Goal: Feedback & Contribution: Leave review/rating

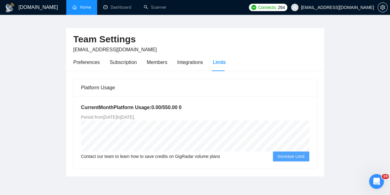
click at [85, 10] on link "Home" at bounding box center [81, 7] width 18 height 5
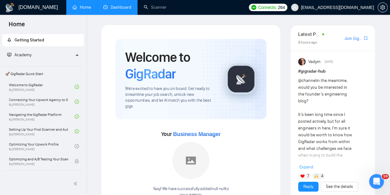
click at [116, 5] on link "Dashboard" at bounding box center [117, 7] width 28 height 5
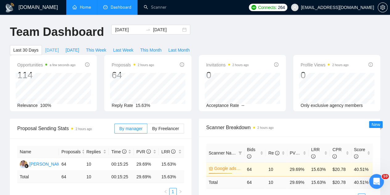
click at [59, 47] on span "[DATE]" at bounding box center [52, 50] width 14 height 7
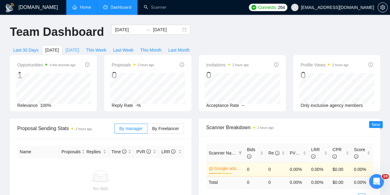
click at [79, 47] on span "[DATE]" at bounding box center [73, 50] width 14 height 7
type input "[DATE]"
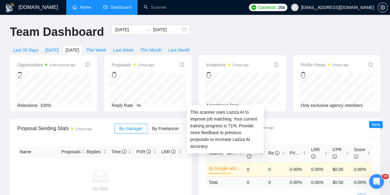
click at [224, 165] on link "Google ads +meta (titles only)" at bounding box center [227, 168] width 27 height 7
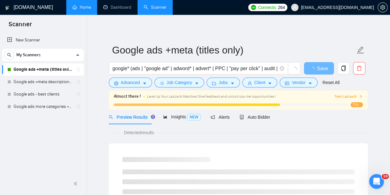
click at [351, 96] on span "Train Laziza AI" at bounding box center [348, 96] width 28 height 6
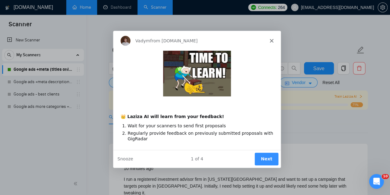
click at [271, 158] on button "Next" at bounding box center [266, 158] width 24 height 13
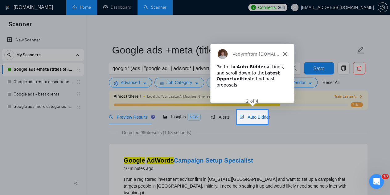
click at [253, 115] on span "Auto Bidder" at bounding box center [255, 116] width 31 height 5
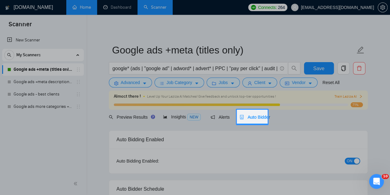
checkbox input "true"
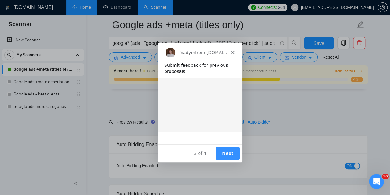
scroll to position [145, 0]
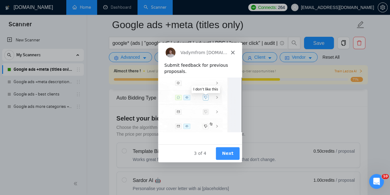
click at [223, 155] on button "Next" at bounding box center [227, 152] width 24 height 13
click at [227, 154] on button "Next" at bounding box center [227, 152] width 24 height 13
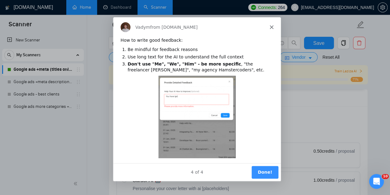
click at [265, 170] on button "Done!" at bounding box center [264, 171] width 27 height 13
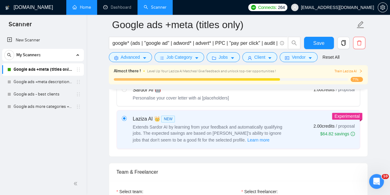
scroll to position [227, 0]
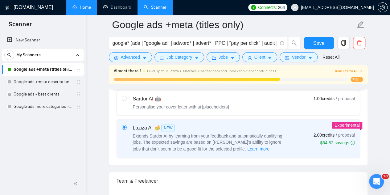
click at [337, 132] on span "/ proposal" at bounding box center [345, 135] width 19 height 6
click at [126, 129] on input "radio" at bounding box center [124, 127] width 4 height 4
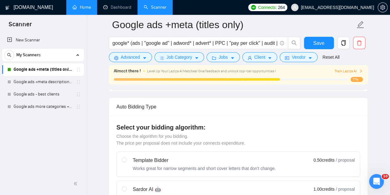
scroll to position [107, 0]
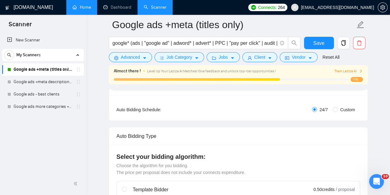
click at [357, 72] on span "Train Laziza AI" at bounding box center [348, 71] width 28 height 6
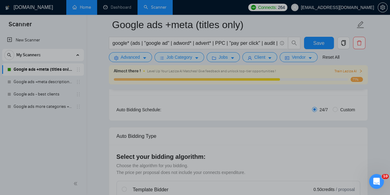
scroll to position [0, 0]
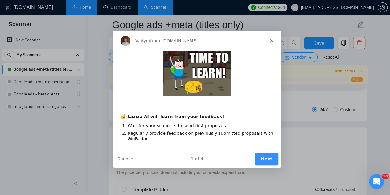
click at [263, 157] on button "Next" at bounding box center [266, 158] width 24 height 13
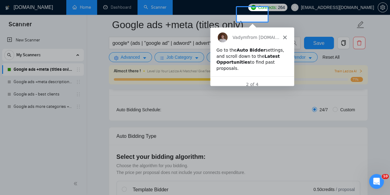
click at [283, 37] on icon "Close" at bounding box center [285, 37] width 4 height 4
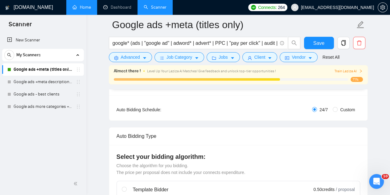
click at [337, 81] on div "71%" at bounding box center [238, 79] width 249 height 5
click at [246, 79] on div at bounding box center [197, 79] width 166 height 2
click at [362, 71] on icon "right" at bounding box center [361, 71] width 4 height 4
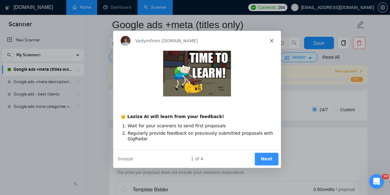
click at [261, 159] on button "Next" at bounding box center [266, 158] width 24 height 13
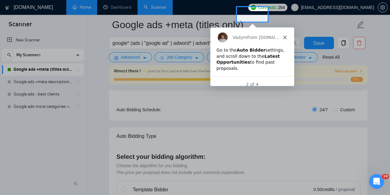
click at [285, 34] on div "Vadym from [DOMAIN_NAME]" at bounding box center [252, 37] width 84 height 20
click at [284, 35] on icon "Close" at bounding box center [285, 37] width 4 height 4
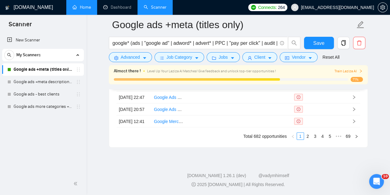
scroll to position [1786, 0]
click at [323, 139] on link "4" at bounding box center [322, 135] width 7 height 7
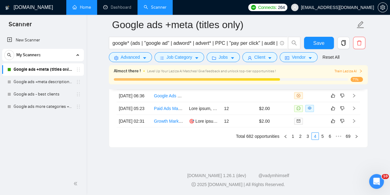
scroll to position [1798, 0]
click at [330, 135] on link "6" at bounding box center [329, 135] width 7 height 7
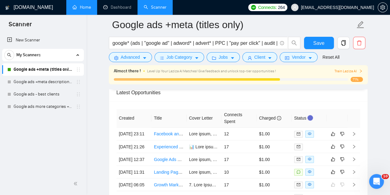
scroll to position [1643, 0]
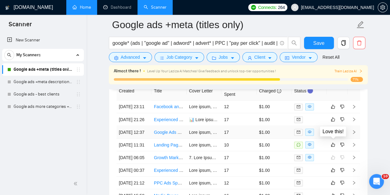
click at [333, 134] on icon "like" at bounding box center [333, 131] width 4 height 5
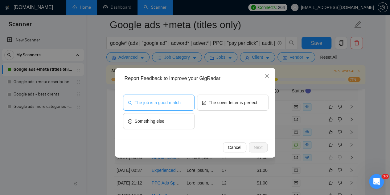
click at [179, 105] on span "The job is a good match" at bounding box center [158, 102] width 46 height 7
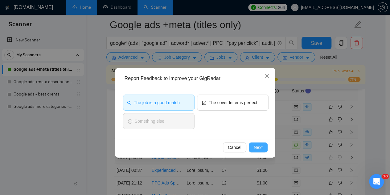
click at [253, 149] on button "Next" at bounding box center [258, 147] width 19 height 10
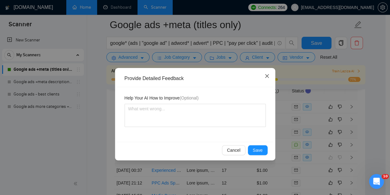
click at [267, 76] on icon "close" at bounding box center [267, 76] width 4 height 4
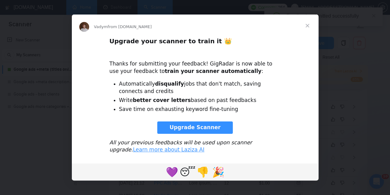
scroll to position [0, 0]
click at [306, 25] on span "Close" at bounding box center [307, 25] width 22 height 22
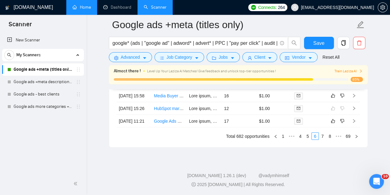
scroll to position [1778, 0]
click at [326, 139] on link "8" at bounding box center [329, 135] width 7 height 7
click at [334, 110] on icon "like" at bounding box center [333, 108] width 4 height 4
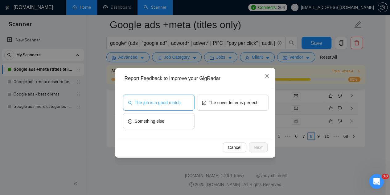
click at [171, 97] on button "The job is a good match" at bounding box center [159, 102] width 72 height 16
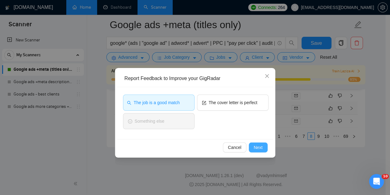
click at [258, 146] on span "Next" at bounding box center [258, 147] width 9 height 7
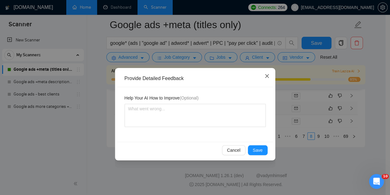
click at [266, 78] on icon "close" at bounding box center [266, 75] width 5 height 5
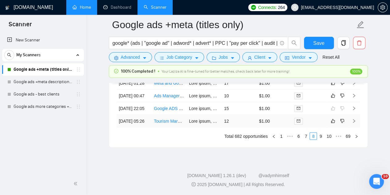
scroll to position [1729, 0]
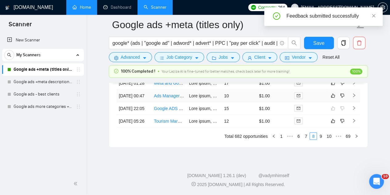
click at [322, 114] on td at bounding box center [309, 108] width 35 height 13
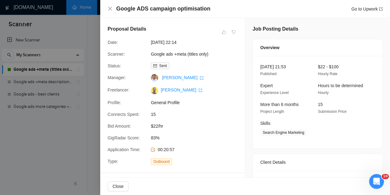
click at [109, 11] on div "Google ADS campaign optimisation Go to Upwork" at bounding box center [245, 9] width 275 height 8
click at [109, 9] on icon "close" at bounding box center [110, 8] width 5 height 5
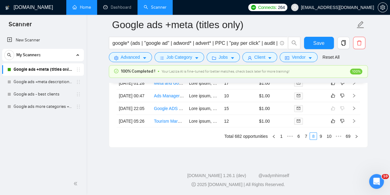
scroll to position [1791, 0]
click at [331, 136] on link "10" at bounding box center [329, 135] width 9 height 7
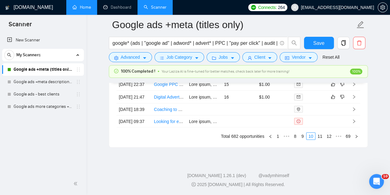
scroll to position [1621, 0]
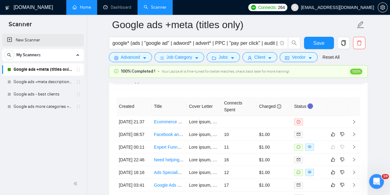
click at [33, 40] on link "New Scanner" at bounding box center [43, 40] width 72 height 12
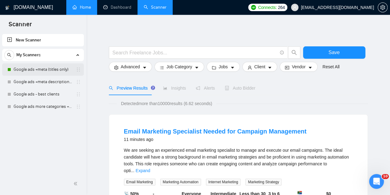
click at [45, 68] on link "Google ads +meta (titles only)" at bounding box center [43, 69] width 59 height 12
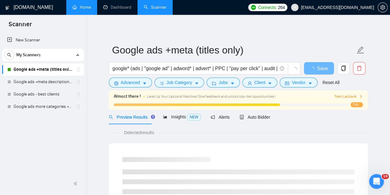
click at [343, 96] on span "Train Laziza AI" at bounding box center [348, 96] width 28 height 6
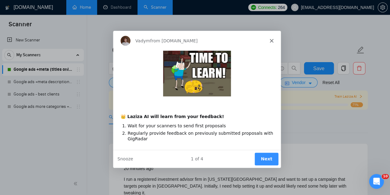
click at [272, 40] on polygon "Close" at bounding box center [271, 41] width 4 height 4
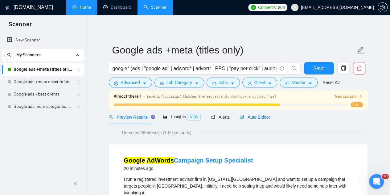
click at [252, 119] on span "Auto Bidder" at bounding box center [255, 116] width 31 height 5
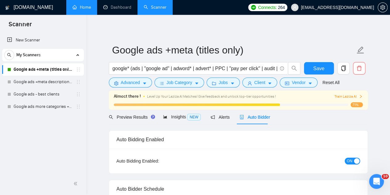
checkbox input "true"
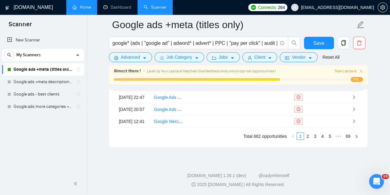
scroll to position [1794, 0]
click at [329, 139] on link "5" at bounding box center [329, 135] width 7 height 7
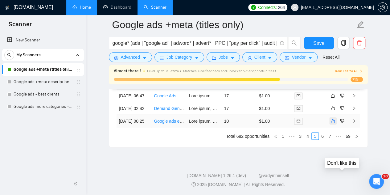
click at [334, 121] on icon "like" at bounding box center [333, 120] width 4 height 5
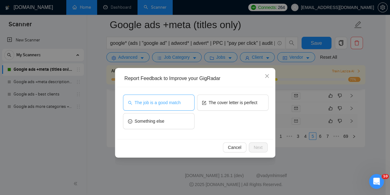
click at [163, 99] on span "The job is a good match" at bounding box center [158, 102] width 46 height 7
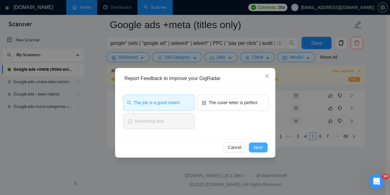
click at [256, 145] on span "Next" at bounding box center [258, 147] width 9 height 7
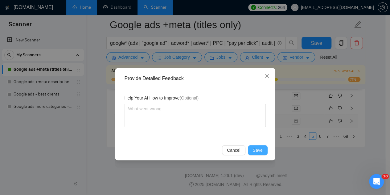
click at [255, 149] on span "Save" at bounding box center [258, 149] width 10 height 7
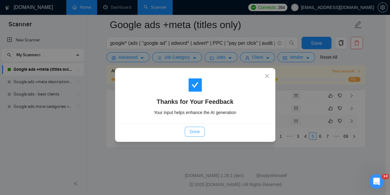
click at [194, 130] on span "Done" at bounding box center [195, 131] width 10 height 7
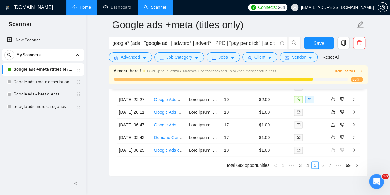
scroll to position [1709, 0]
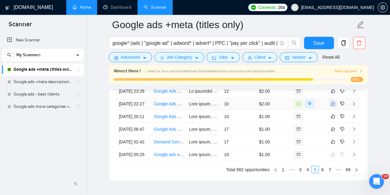
click at [333, 106] on icon "like" at bounding box center [333, 103] width 4 height 5
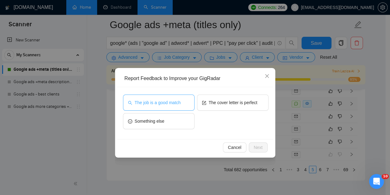
click at [181, 99] on button "The job is a good match" at bounding box center [159, 102] width 72 height 16
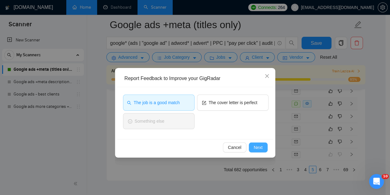
click at [262, 149] on span "Next" at bounding box center [258, 147] width 9 height 7
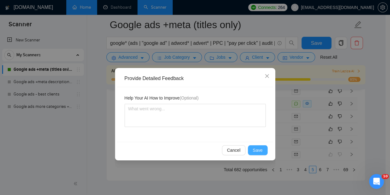
click at [259, 148] on span "Save" at bounding box center [258, 149] width 10 height 7
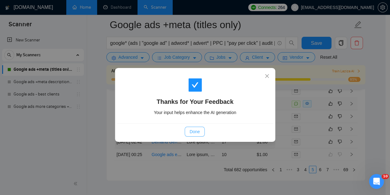
click at [196, 128] on span "Done" at bounding box center [195, 131] width 10 height 7
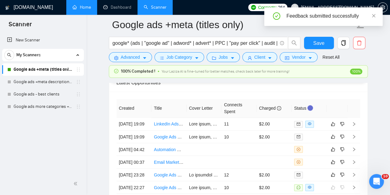
scroll to position [1597, 0]
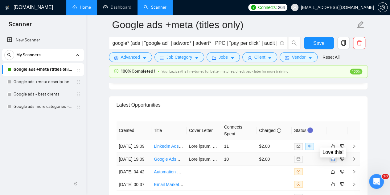
click at [333, 161] on icon "like" at bounding box center [333, 158] width 4 height 5
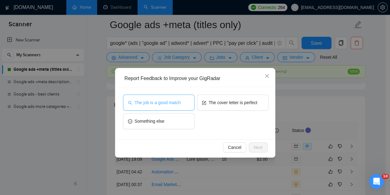
click at [172, 104] on span "The job is a good match" at bounding box center [158, 102] width 46 height 7
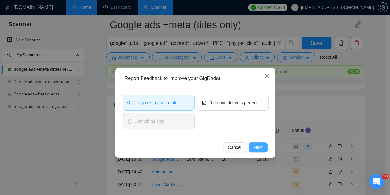
click at [258, 145] on span "Next" at bounding box center [258, 147] width 9 height 7
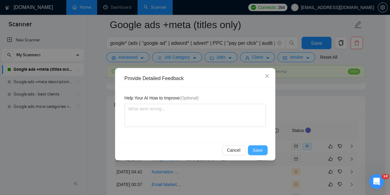
click at [261, 147] on span "Save" at bounding box center [258, 149] width 10 height 7
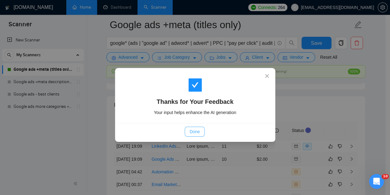
click at [195, 131] on span "Done" at bounding box center [195, 131] width 10 height 7
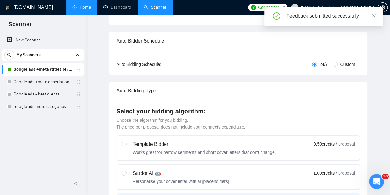
scroll to position [0, 0]
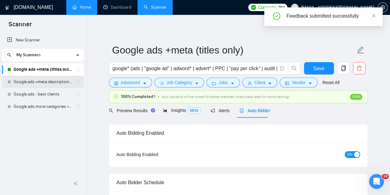
click at [48, 83] on link "Google ads +meta descriptions (Exact)" at bounding box center [43, 82] width 59 height 12
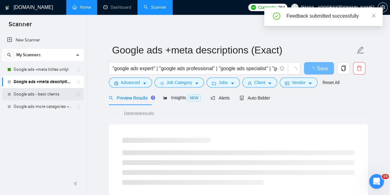
click at [43, 92] on link "Google ads - best clients" at bounding box center [43, 94] width 59 height 12
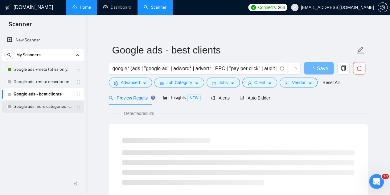
click at [40, 108] on link "Google ads more categories + only titles" at bounding box center [43, 106] width 59 height 12
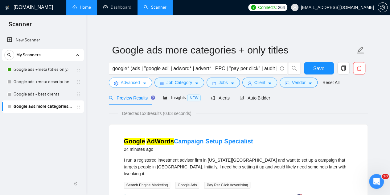
click at [129, 79] on span "Advanced" at bounding box center [130, 82] width 19 height 7
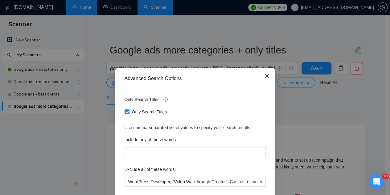
click at [265, 75] on icon "close" at bounding box center [266, 75] width 5 height 5
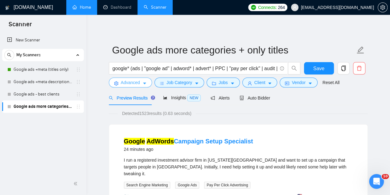
click at [135, 85] on span "Advanced" at bounding box center [130, 82] width 19 height 7
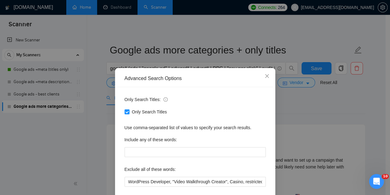
click at [261, 127] on div "Use comma-separated list of values to specify your search results." at bounding box center [195, 127] width 141 height 7
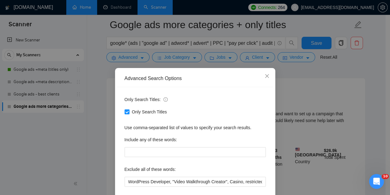
scroll to position [49, 0]
click at [266, 75] on icon "close" at bounding box center [266, 75] width 5 height 5
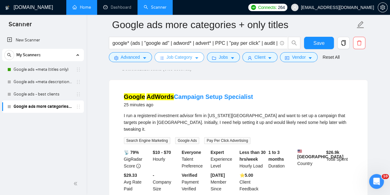
click at [176, 57] on span "Job Category" at bounding box center [179, 57] width 26 height 7
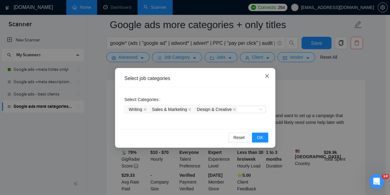
click at [267, 74] on icon "close" at bounding box center [266, 75] width 5 height 5
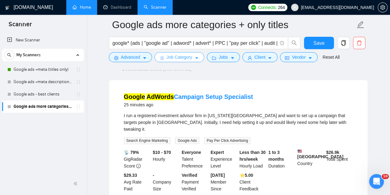
click at [189, 60] on button "Job Category" at bounding box center [179, 57] width 50 height 10
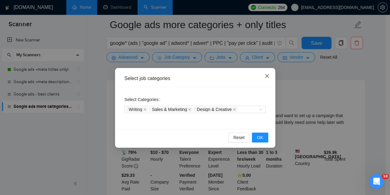
click at [266, 76] on icon "close" at bounding box center [267, 76] width 4 height 4
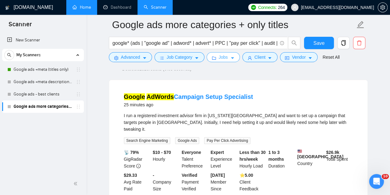
click at [219, 57] on span "Jobs" at bounding box center [223, 57] width 9 height 7
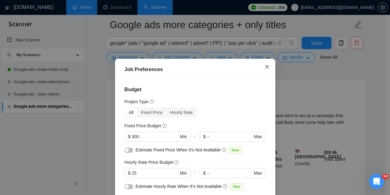
click at [265, 68] on icon "close" at bounding box center [267, 67] width 4 height 4
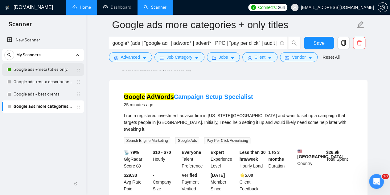
drag, startPoint x: 37, startPoint y: 68, endPoint x: 28, endPoint y: 69, distance: 8.8
click at [37, 68] on link "Google ads +meta (titles only)" at bounding box center [43, 69] width 59 height 12
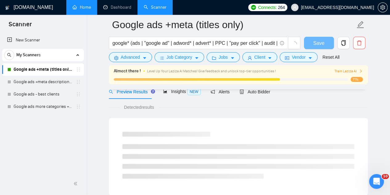
scroll to position [49, 0]
